Goal: Task Accomplishment & Management: Manage account settings

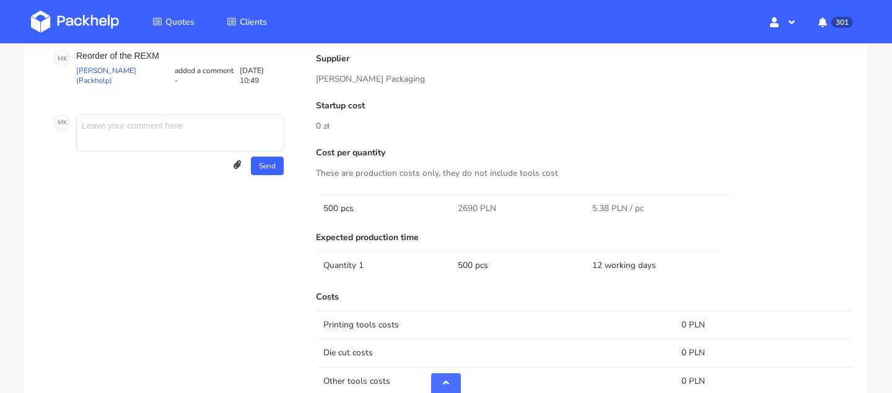
scroll to position [593, 0]
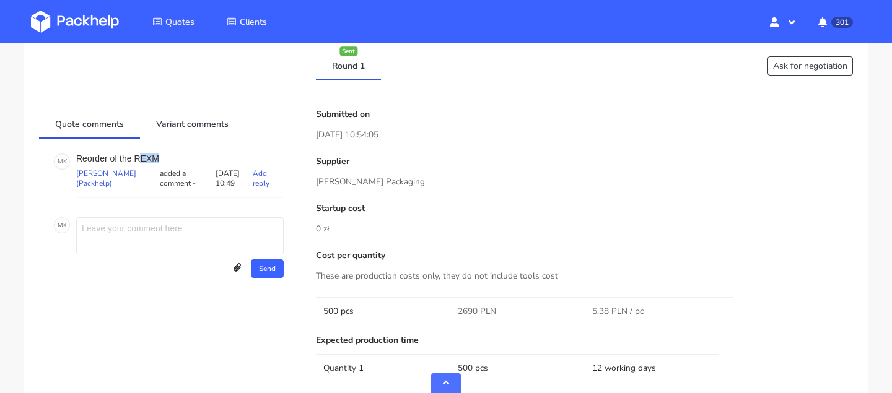
drag, startPoint x: 137, startPoint y: 154, endPoint x: 177, endPoint y: 154, distance: 39.6
click at [177, 154] on p "Reorder of the REXM" at bounding box center [179, 159] width 207 height 10
copy p "EXM"
drag, startPoint x: 133, startPoint y: 160, endPoint x: 190, endPoint y: 160, distance: 57.6
click at [190, 160] on p "Reorder of the REXM" at bounding box center [179, 159] width 207 height 10
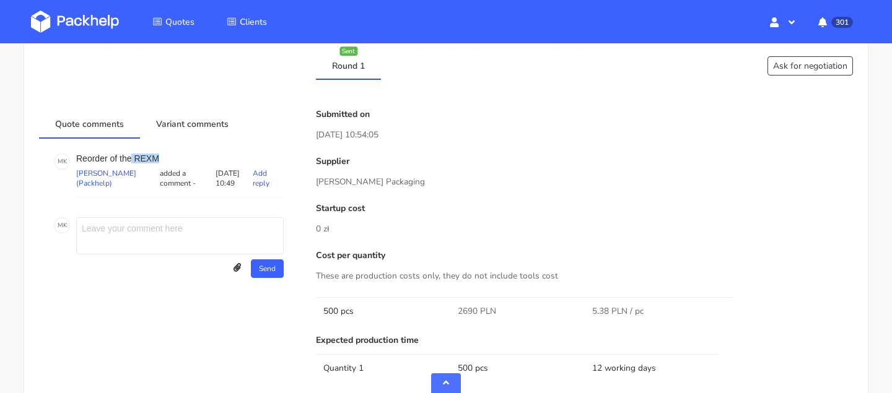
copy p "REXM"
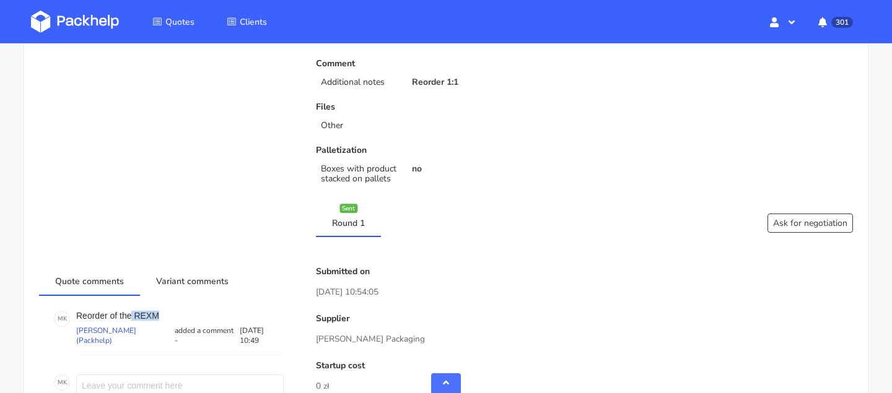
scroll to position [705, 0]
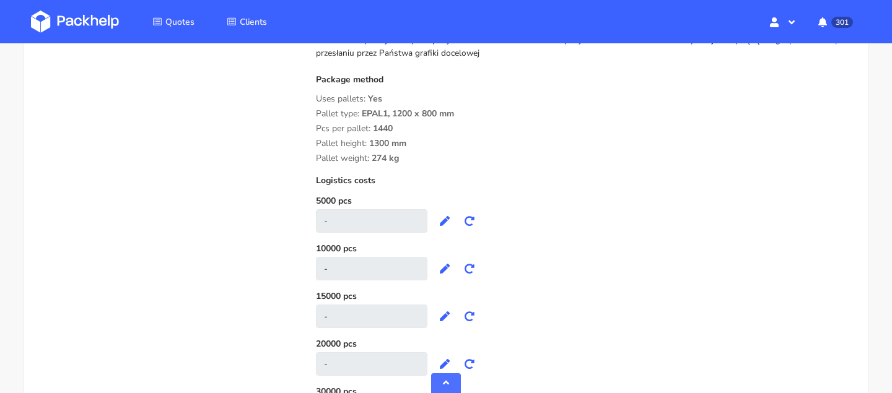
scroll to position [1470, 0]
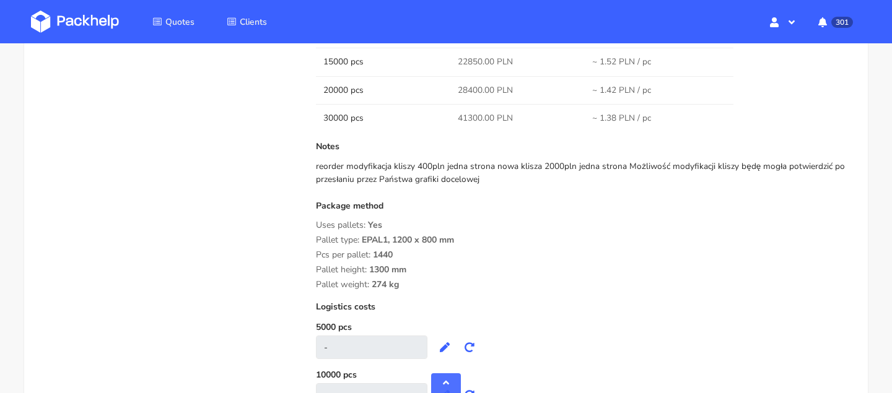
drag, startPoint x: 316, startPoint y: 237, endPoint x: 434, endPoint y: 289, distance: 128.7
click at [434, 289] on div "Package method Uses pallets: Yes Pallet type: EPAL1, 1200 x 800 mm Pcs per pall…" at bounding box center [584, 245] width 537 height 89
copy div "Pallet type: EPAL1, 1200 x 800 mm Pcs per pallet: 1440 Pallet height: 1300 mm P…"
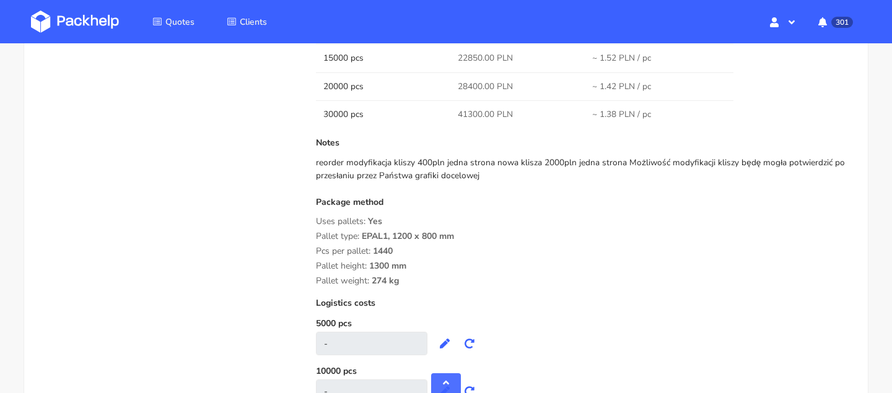
scroll to position [1532, 0]
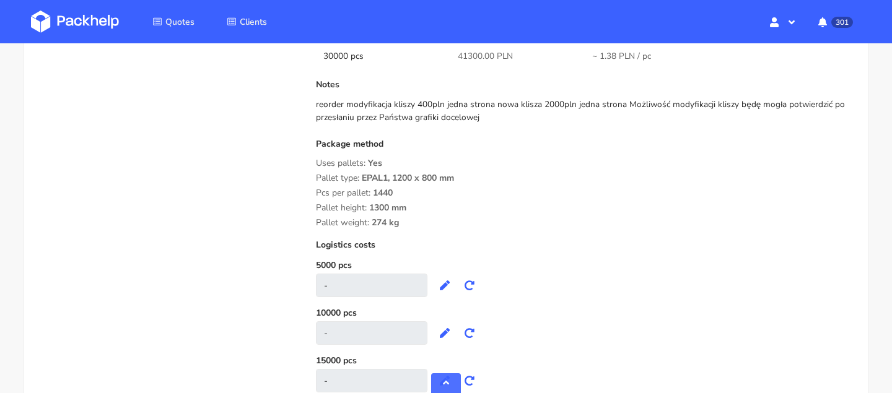
click at [336, 172] on div "Package method Uses pallets: Yes Pallet type: EPAL1, 1200 x 800 mm Pcs per pall…" at bounding box center [584, 183] width 537 height 89
drag, startPoint x: 301, startPoint y: 172, endPoint x: 411, endPoint y: 225, distance: 122.7
drag, startPoint x: 409, startPoint y: 223, endPoint x: 314, endPoint y: 181, distance: 103.7
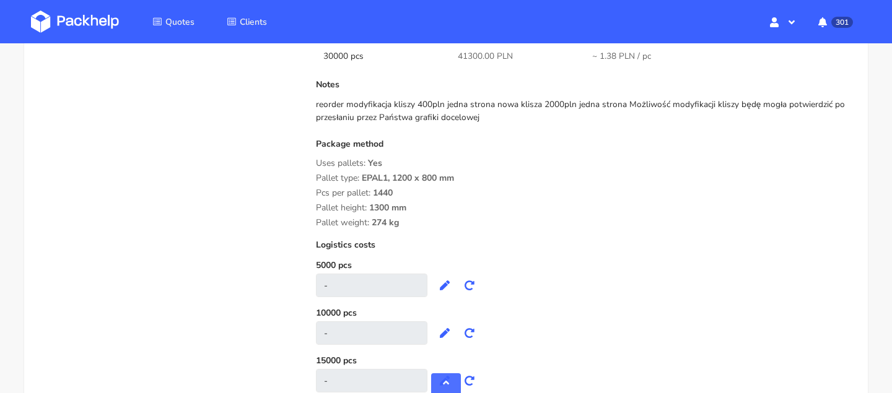
copy div "Pallet type: EPAL1, 1200 x 800 mm Pcs per pallet: 1440 Pallet height: 1300 mm P…"
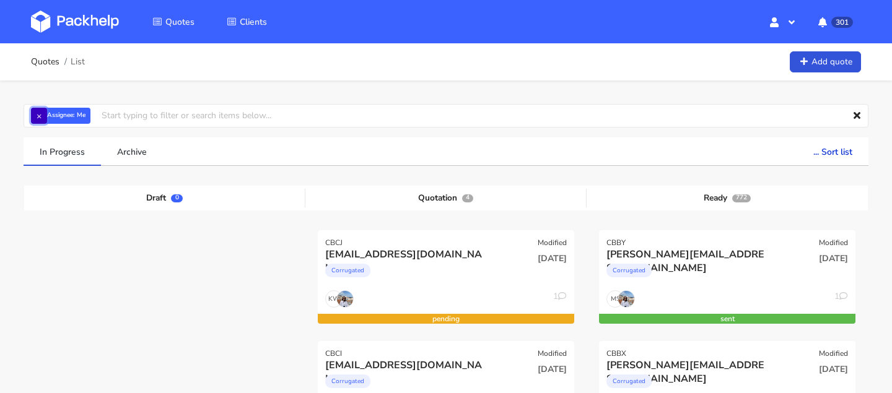
click at [40, 113] on button "×" at bounding box center [39, 116] width 16 height 16
click at [72, 115] on input "text" at bounding box center [446, 116] width 845 height 24
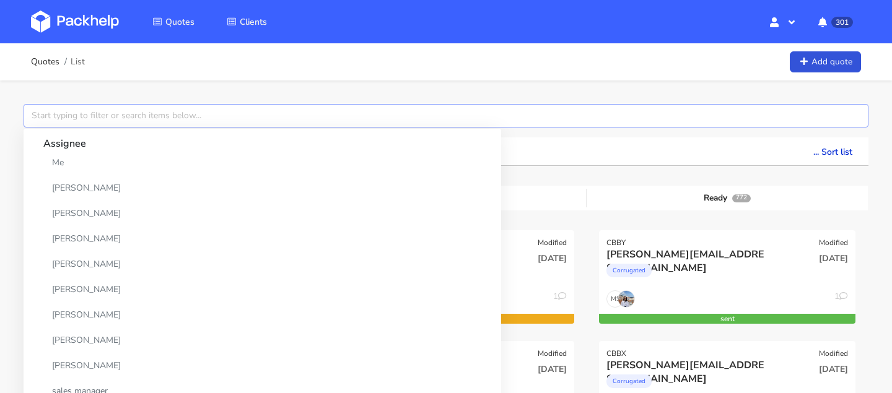
paste input "CAXO"
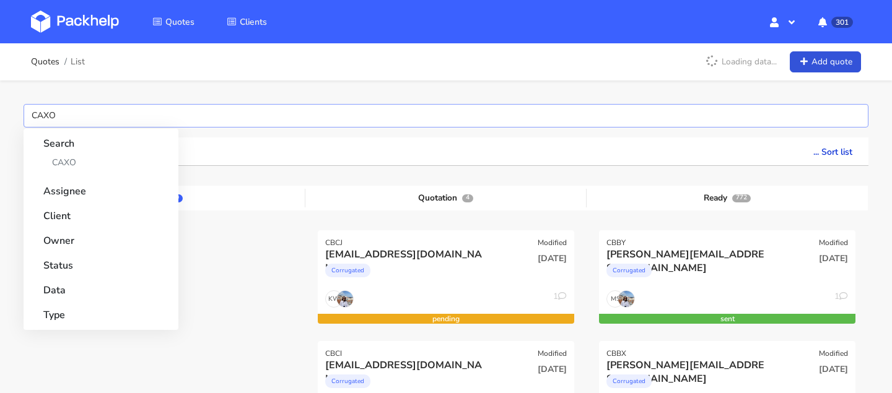
type input "CAXO"
click at [82, 150] on strong "Search" at bounding box center [100, 140] width 115 height 22
click at [82, 160] on link "CAXO" at bounding box center [100, 162] width 115 height 23
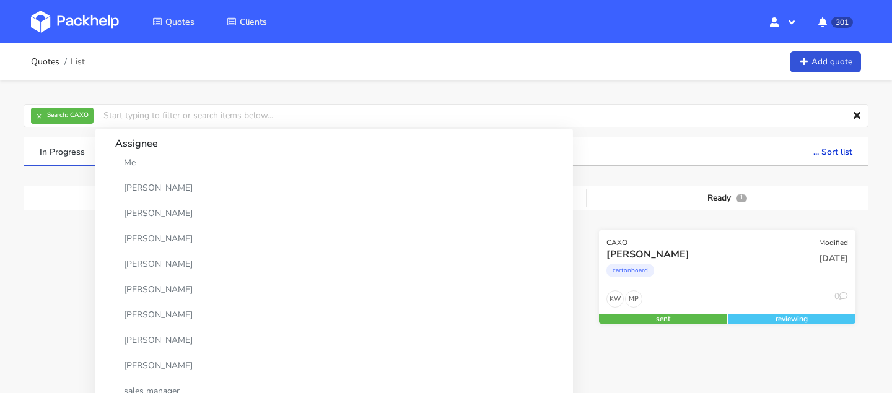
click at [729, 271] on div "cartonboard" at bounding box center [688, 273] width 164 height 25
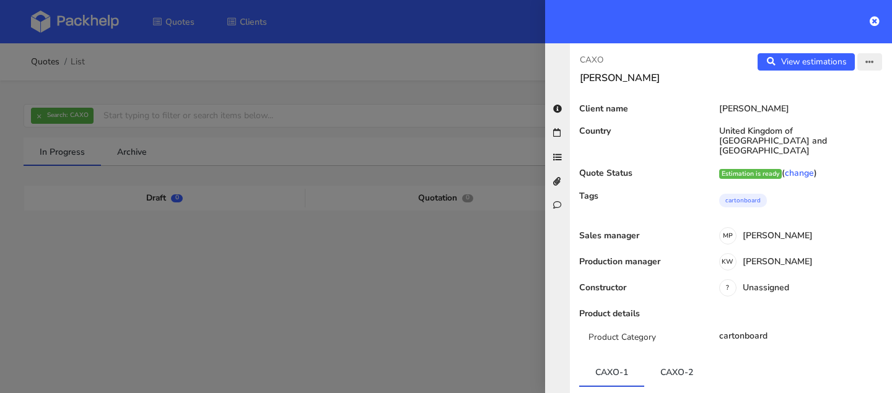
click at [860, 67] on button "button" at bounding box center [869, 61] width 25 height 17
click at [805, 109] on link "Edit quote" at bounding box center [829, 110] width 109 height 20
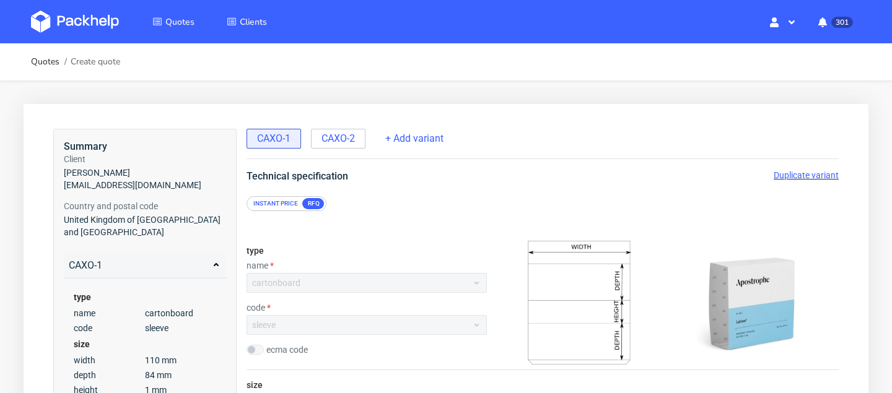
drag, startPoint x: 236, startPoint y: 80, endPoint x: 186, endPoint y: 75, distance: 50.4
click at [183, 8] on li "Quotes" at bounding box center [173, 22] width 72 height 36
click at [183, 16] on span "Quotes" at bounding box center [179, 22] width 29 height 12
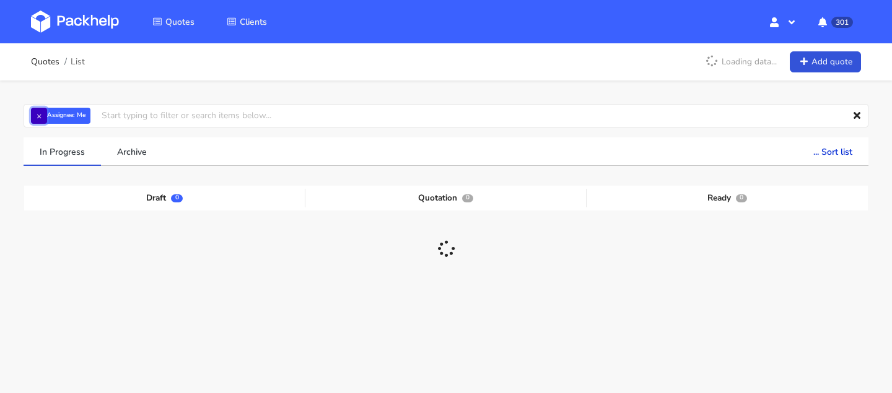
click at [42, 113] on button "×" at bounding box center [39, 116] width 16 height 16
click at [79, 113] on input "text" at bounding box center [446, 116] width 845 height 24
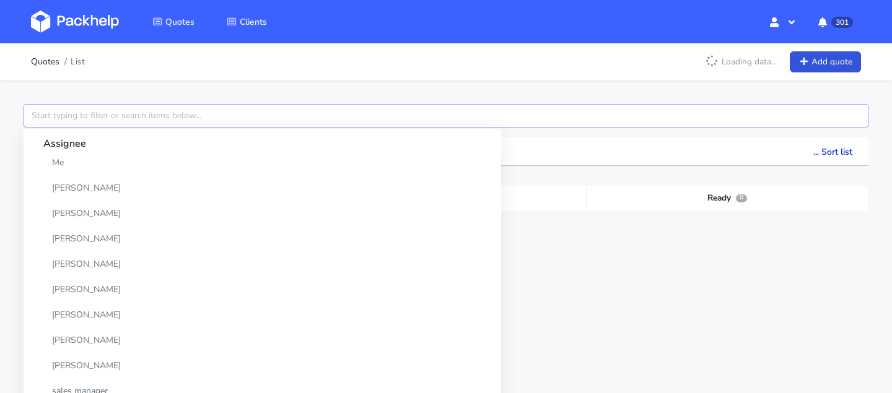
paste input "CAXY"
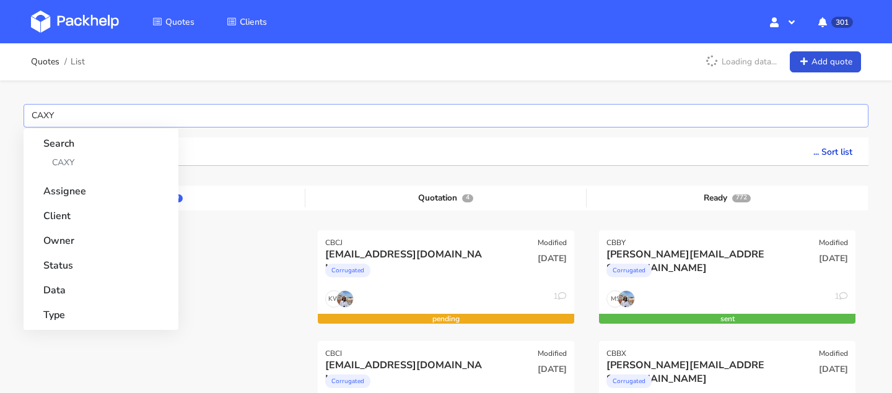
type input "CAXY"
click at [75, 149] on strong "Search" at bounding box center [100, 140] width 115 height 22
click at [75, 164] on link "CAXY" at bounding box center [100, 162] width 115 height 23
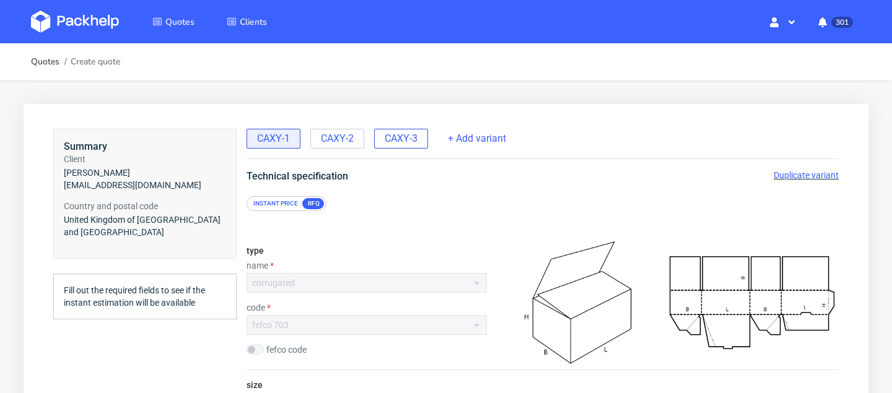
click at [401, 137] on span "CAXY-3" at bounding box center [401, 139] width 33 height 14
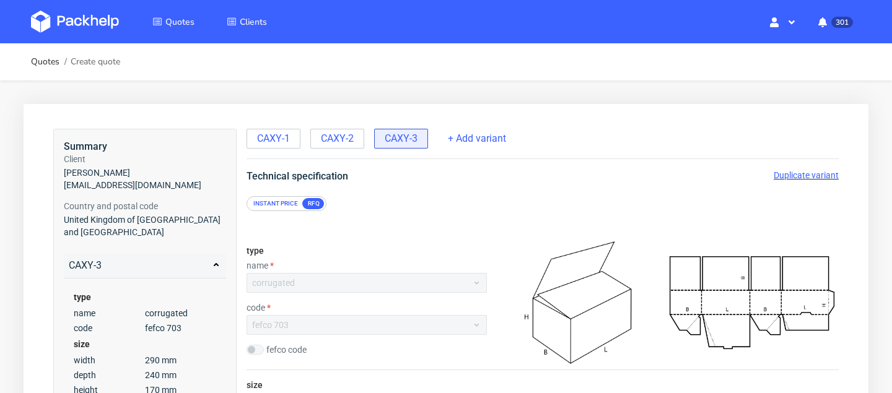
click at [802, 179] on span "Duplicate variant" at bounding box center [806, 175] width 65 height 10
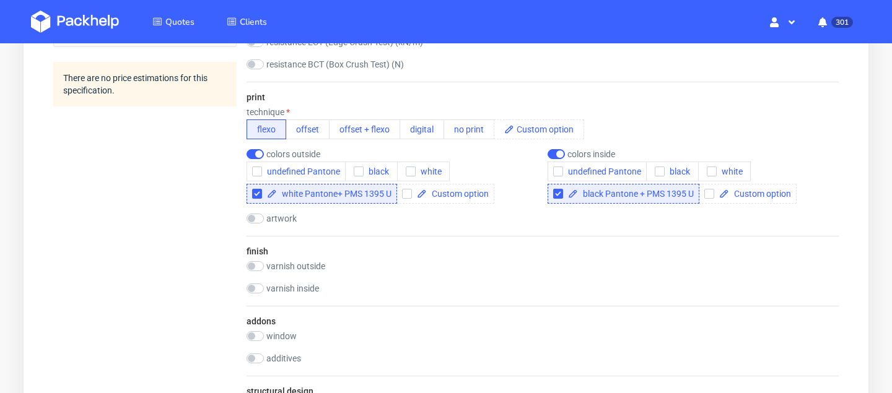
scroll to position [727, 0]
click at [560, 156] on input "checkbox" at bounding box center [556, 156] width 17 height 10
checkbox input "false"
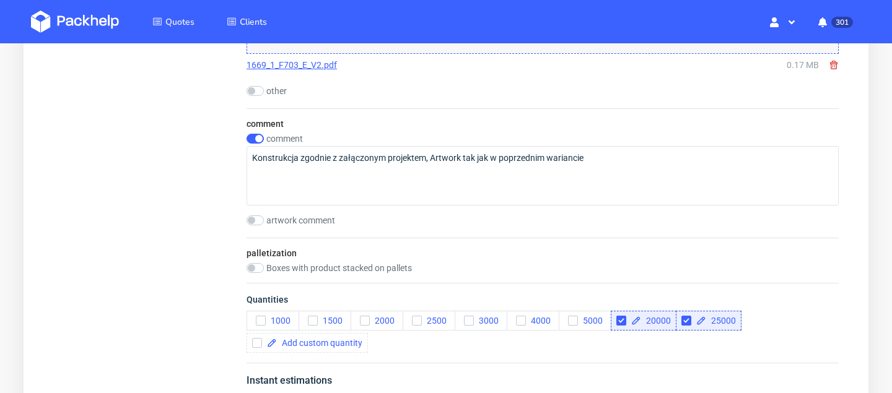
scroll to position [1343, 0]
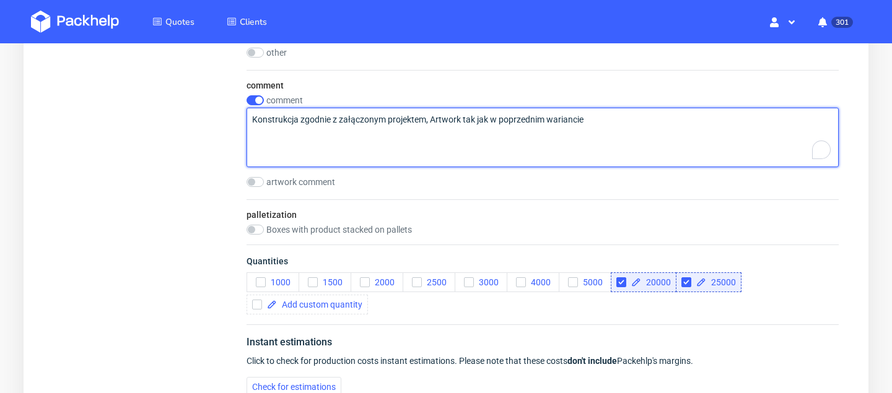
drag, startPoint x: 601, startPoint y: 120, endPoint x: 432, endPoint y: 118, distance: 169.1
click at [432, 118] on textarea "Konstrukcja zgodnie z załączonym projektem, Artwork tak jak w poprzednim warian…" at bounding box center [543, 137] width 592 height 59
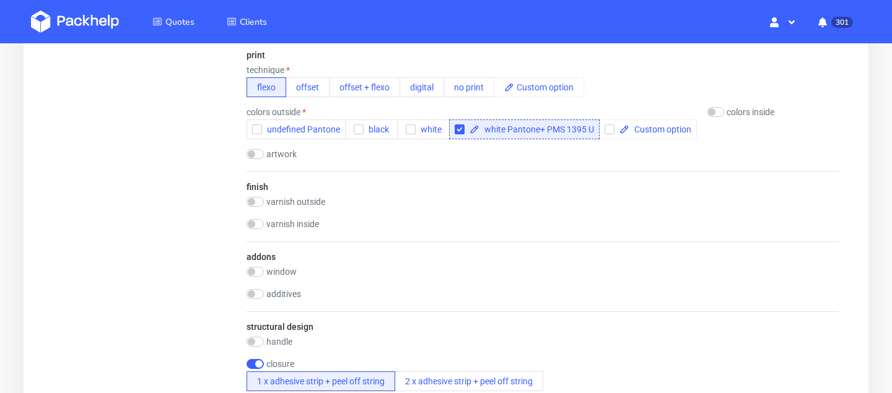
scroll to position [635, 0]
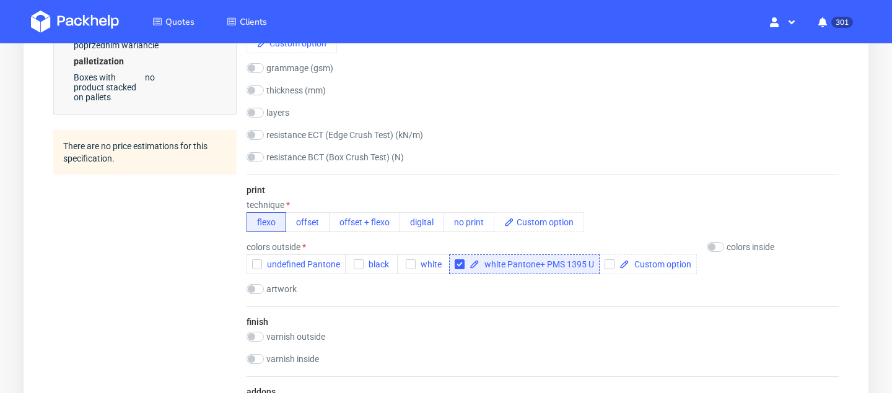
type textarea "Konstrukcja zgodnie z załączonym projektem, nowy artwork - jednostronny"
click at [263, 295] on div "artwork drop" at bounding box center [543, 290] width 592 height 12
click at [263, 291] on input "checkbox" at bounding box center [255, 289] width 17 height 10
checkbox input "true"
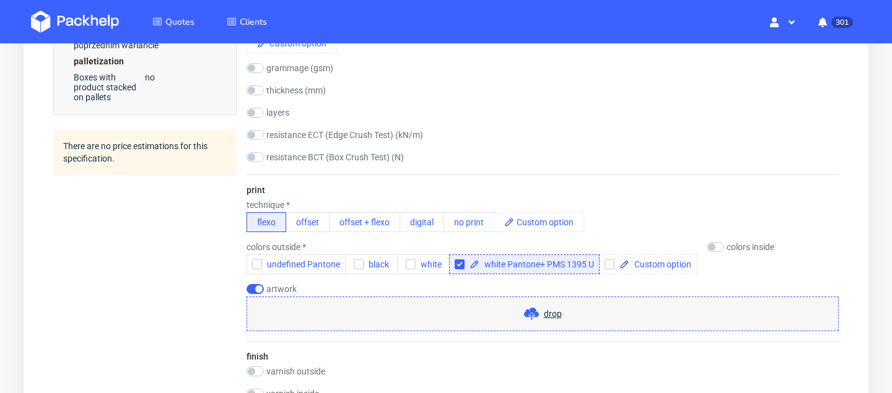
click at [371, 326] on div "drop" at bounding box center [543, 314] width 592 height 35
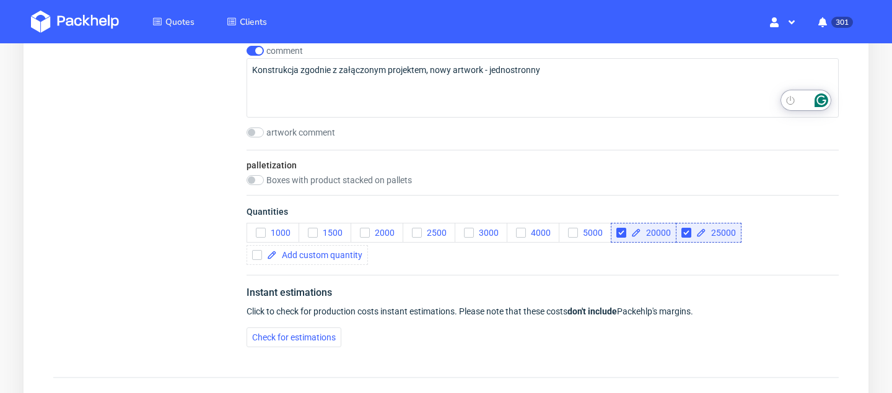
scroll to position [1569, 0]
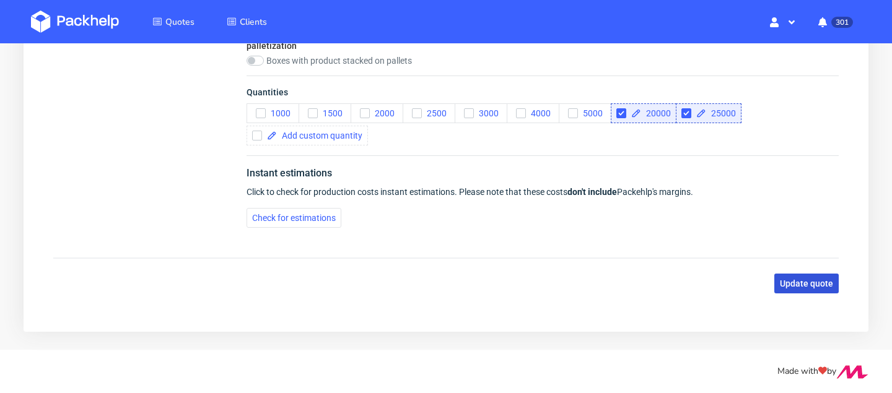
click at [798, 276] on button "Update quote" at bounding box center [806, 284] width 64 height 20
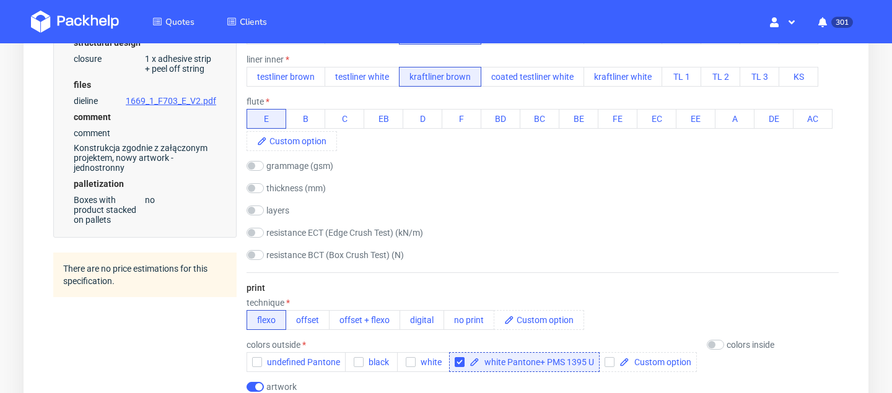
scroll to position [0, 0]
